Goal: Navigation & Orientation: Find specific page/section

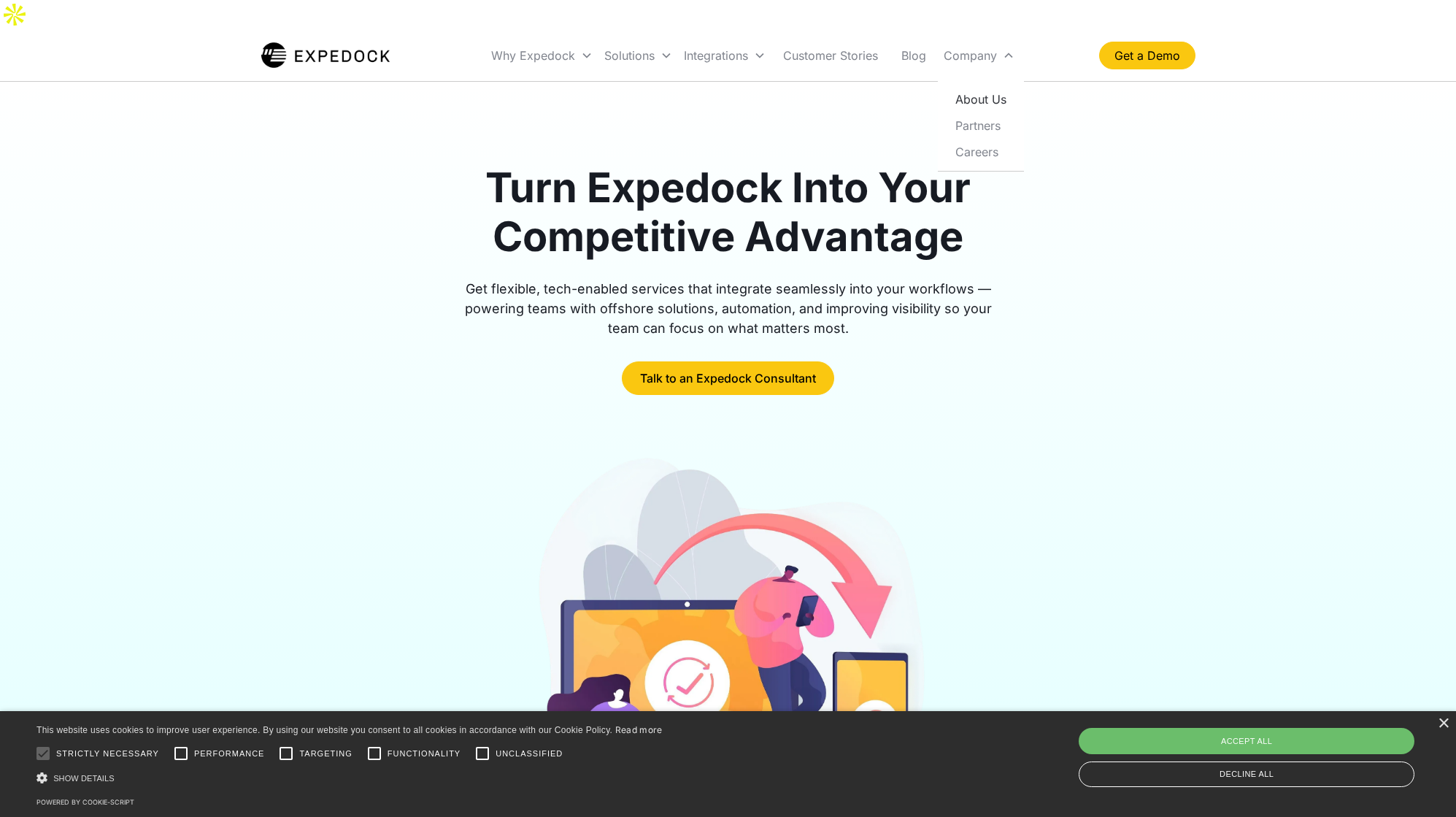
click at [971, 86] on link "About Us" at bounding box center [981, 100] width 74 height 27
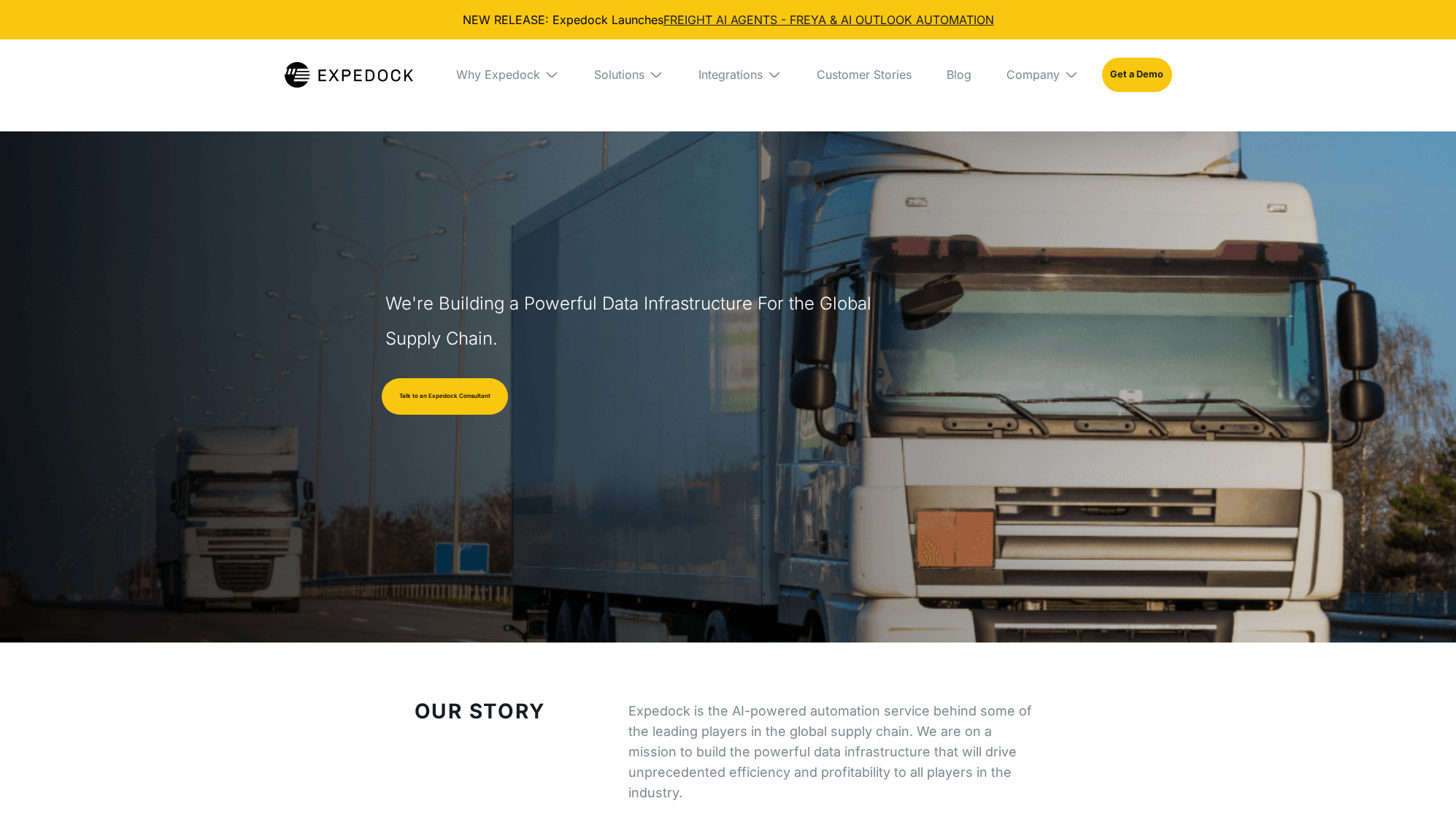
select select
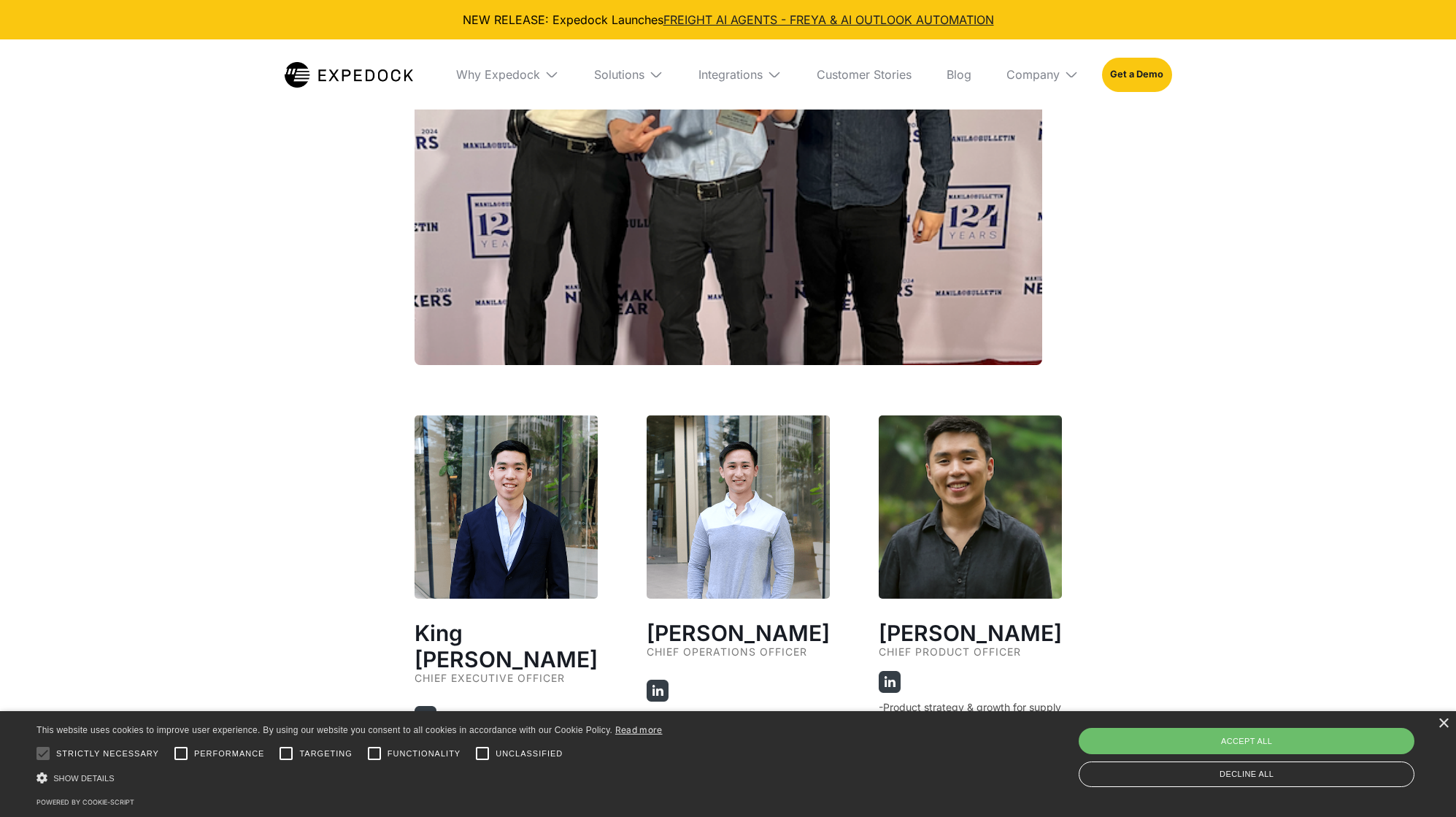
scroll to position [2395, 0]
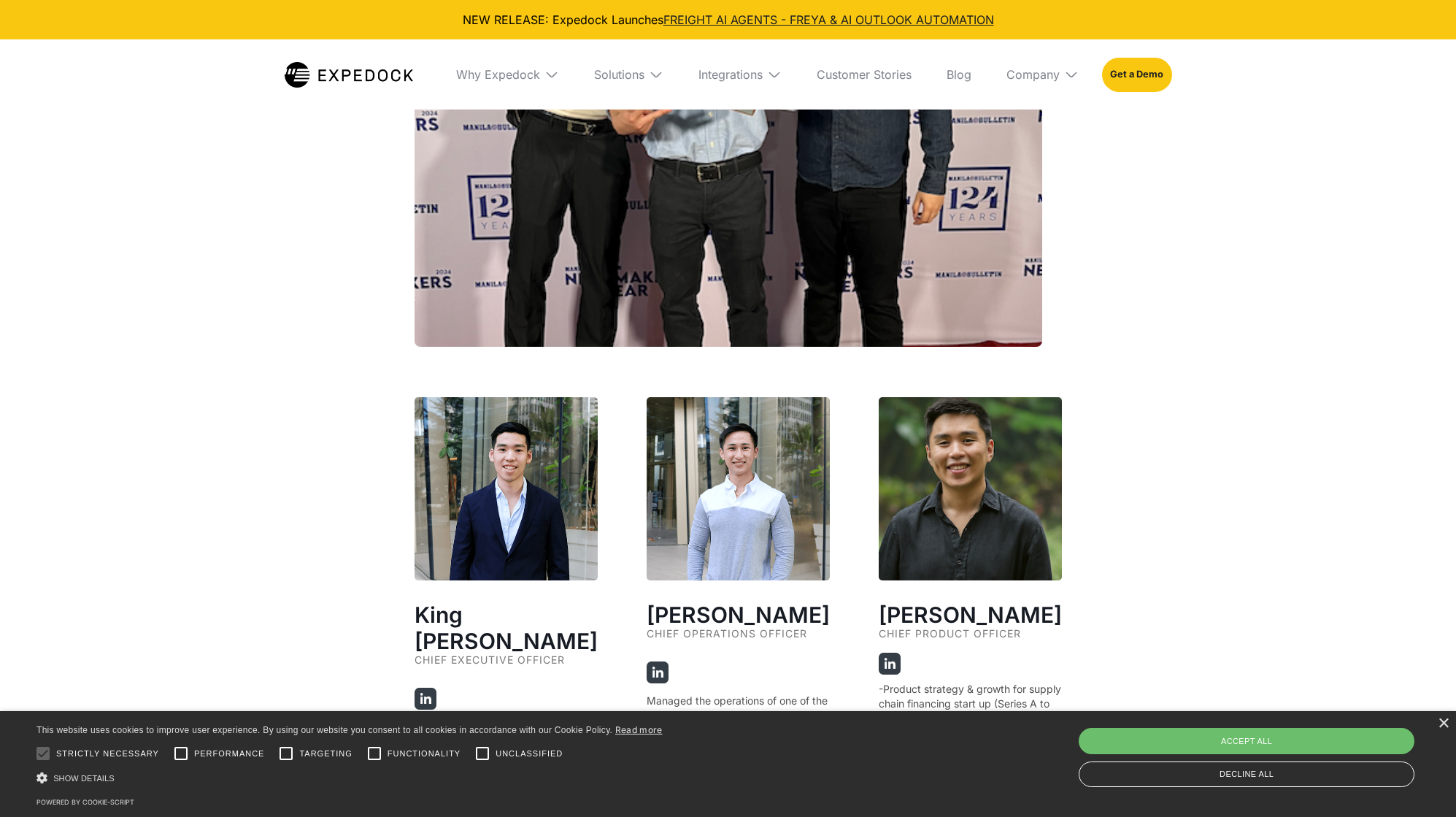
click at [535, 509] on img at bounding box center [506, 489] width 183 height 183
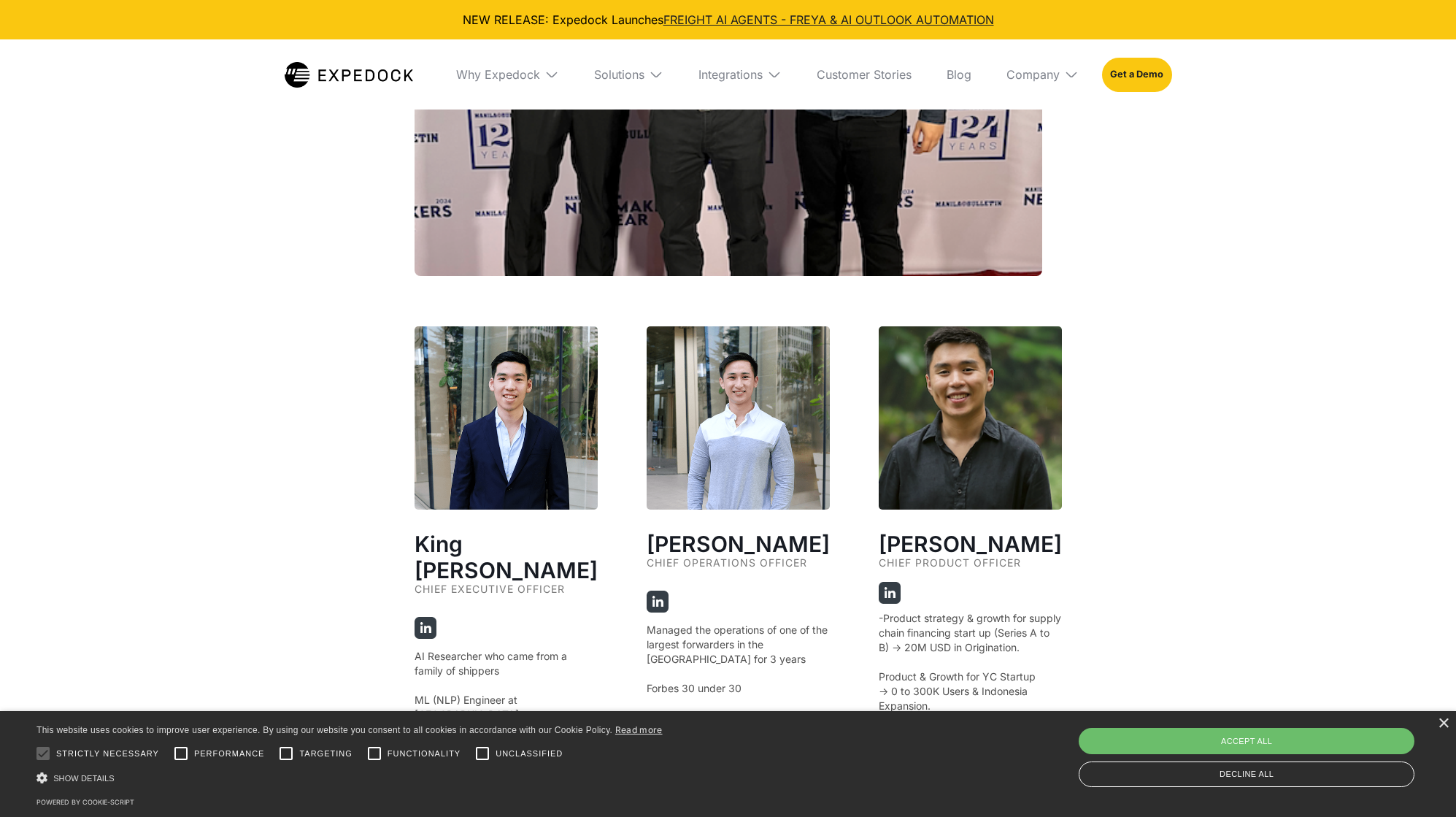
scroll to position [2468, 0]
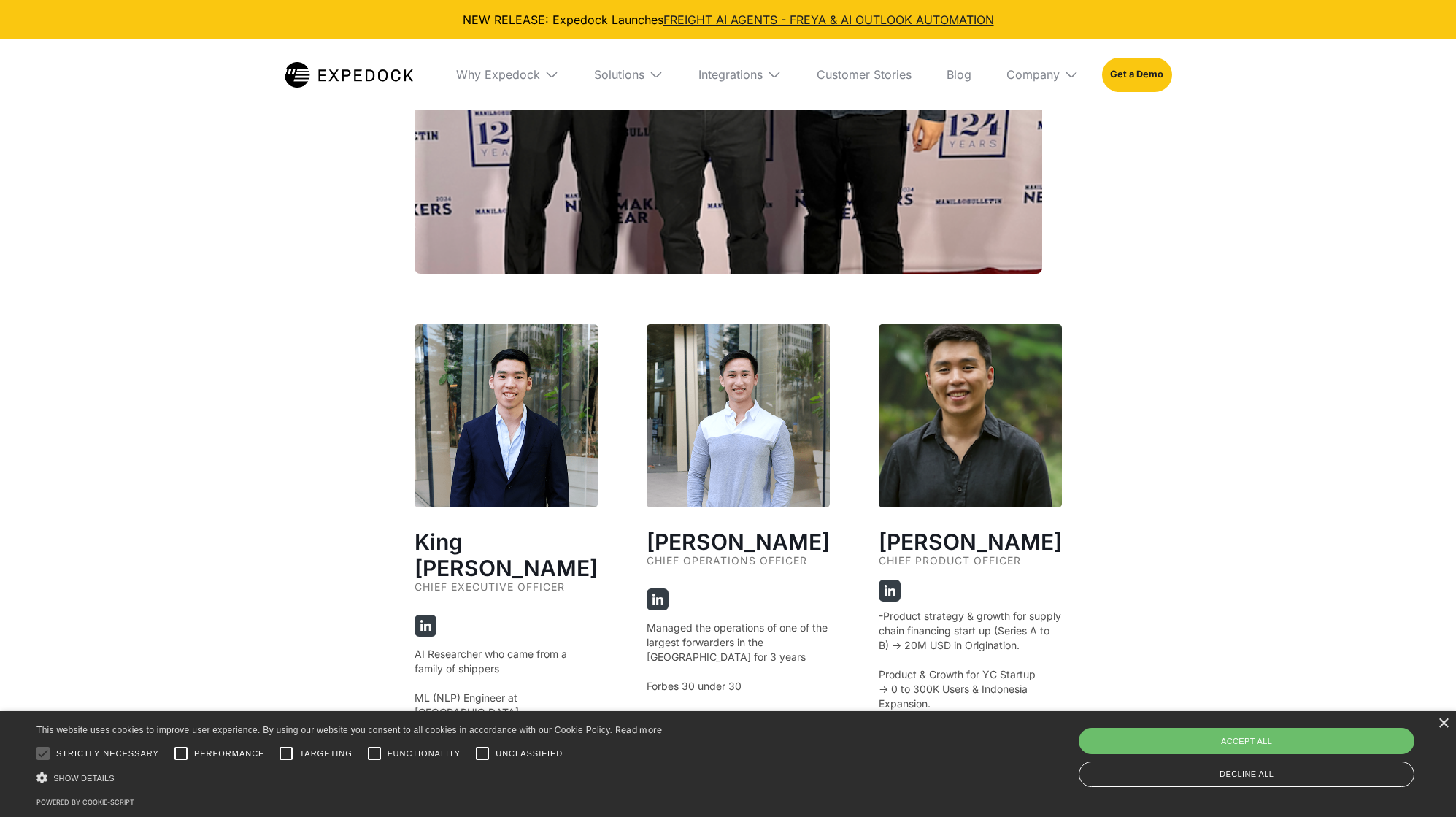
click at [283, 593] on div "Our Founders ‍ King Alandy Dy Chief Executive Officer AI Researcher who came fr…" at bounding box center [728, 368] width 1456 height 1447
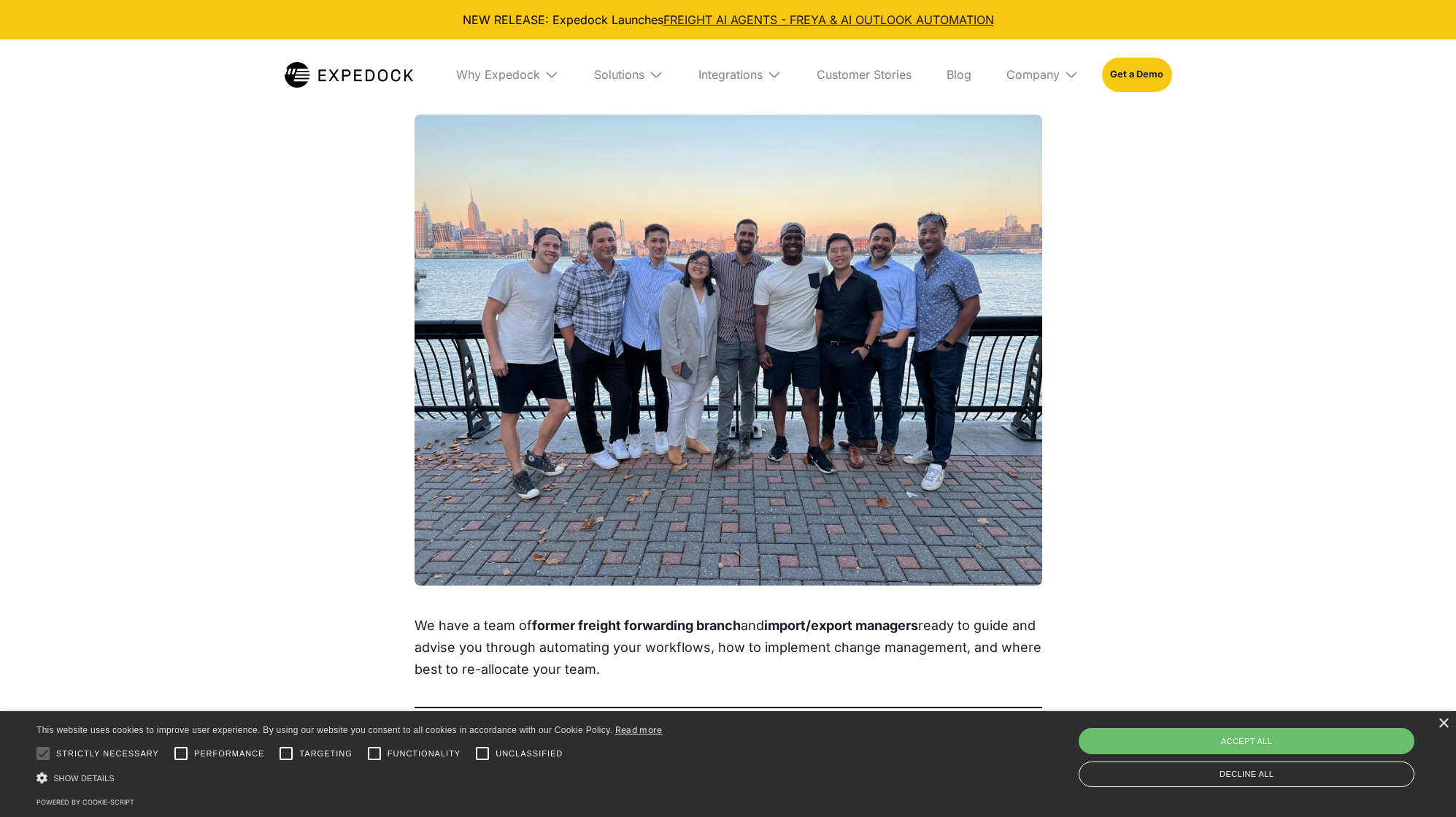
scroll to position [1332, 0]
